Goal: Find specific page/section: Find specific page/section

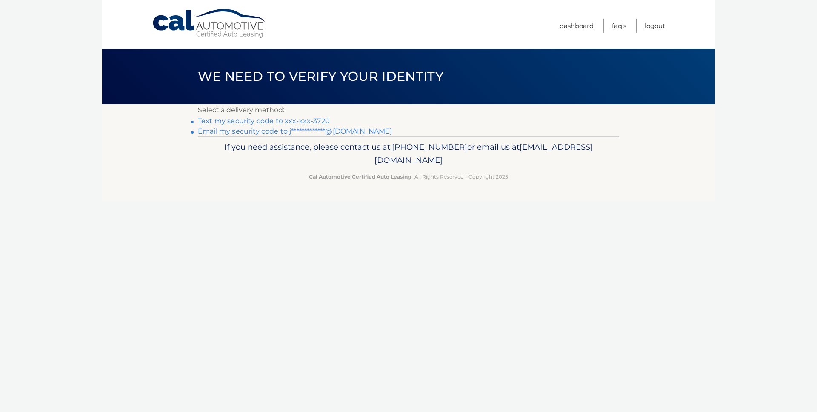
click at [243, 123] on link "Text my security code to xxx-xxx-3720" at bounding box center [264, 121] width 132 height 8
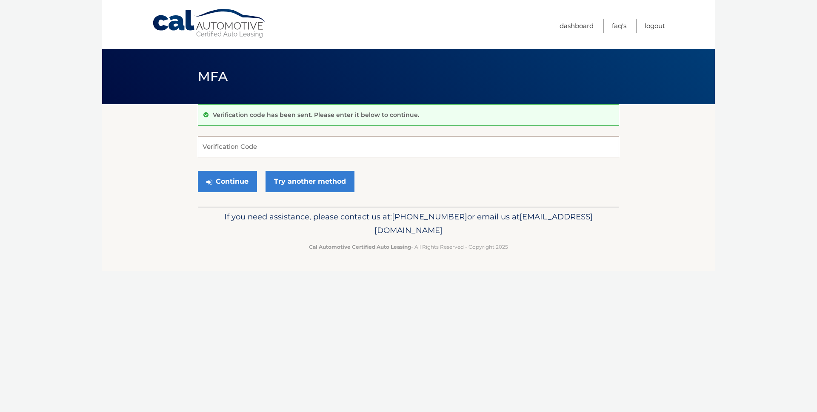
click at [240, 148] on input "Verification Code" at bounding box center [408, 146] width 421 height 21
type input "488760"
click at [226, 181] on button "Continue" at bounding box center [227, 181] width 59 height 21
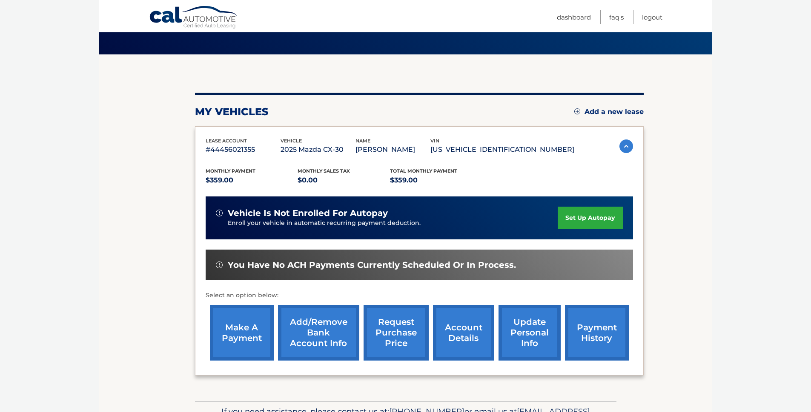
scroll to position [101, 0]
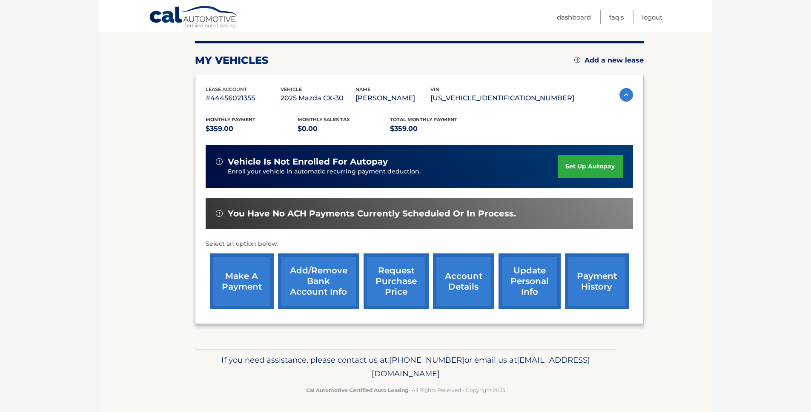
click at [462, 286] on link "account details" at bounding box center [463, 282] width 61 height 56
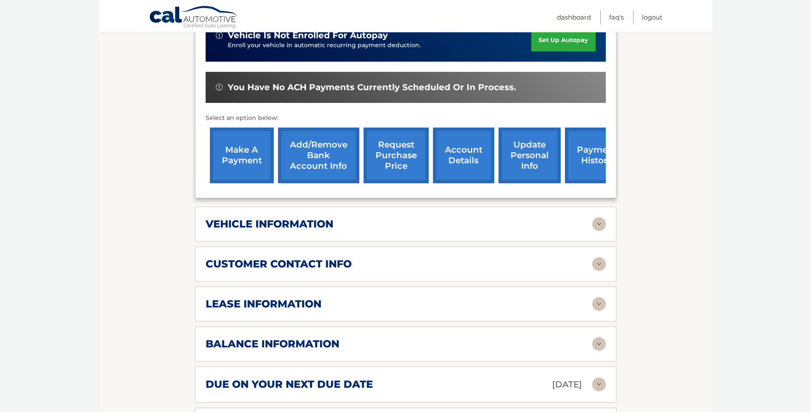
scroll to position [303, 0]
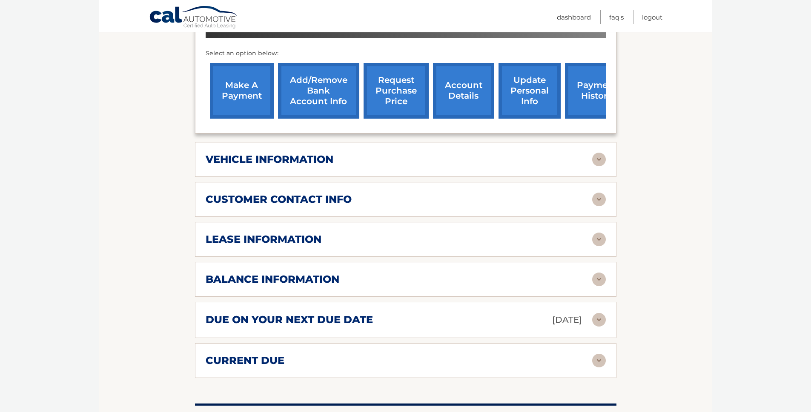
click at [597, 243] on img at bounding box center [599, 240] width 14 height 14
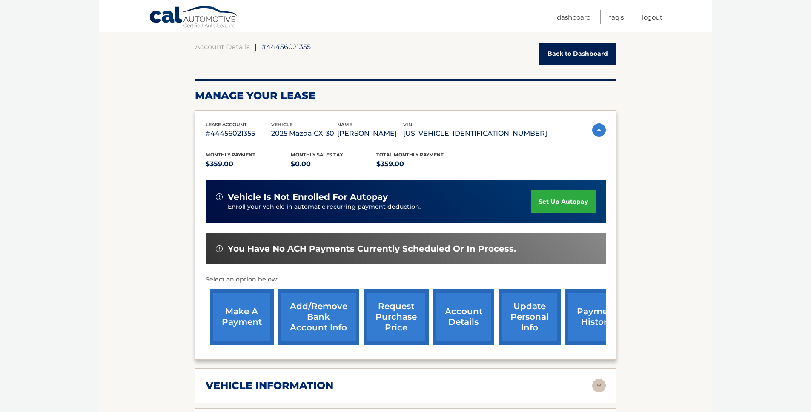
scroll to position [43, 0]
